Goal: Navigation & Orientation: Find specific page/section

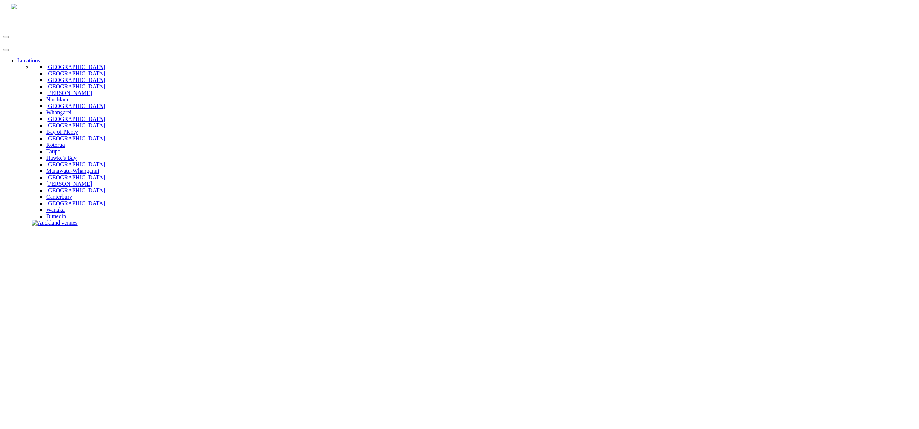
click at [45, 15] on img at bounding box center [61, 20] width 102 height 34
